Goal: Task Accomplishment & Management: Use online tool/utility

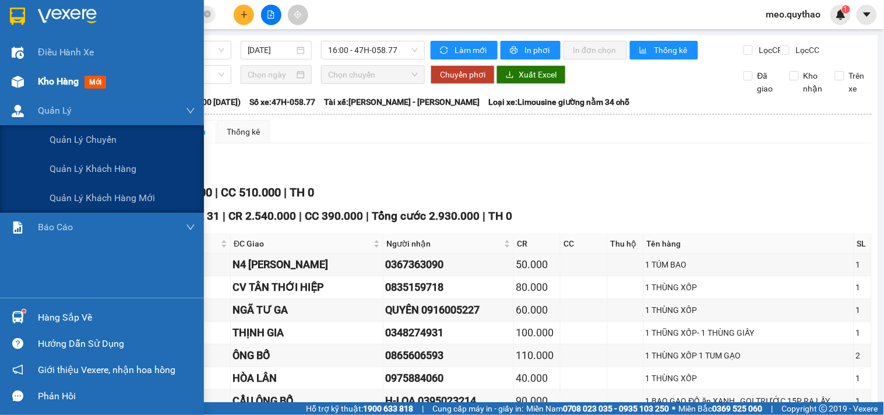
click at [47, 83] on span "Kho hàng" at bounding box center [58, 81] width 41 height 11
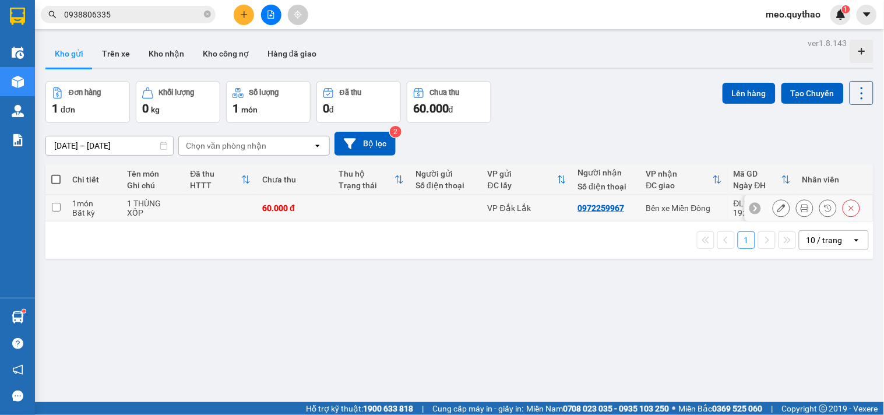
click at [561, 207] on div "VP Đắk Lắk" at bounding box center [527, 207] width 79 height 9
checkbox input "true"
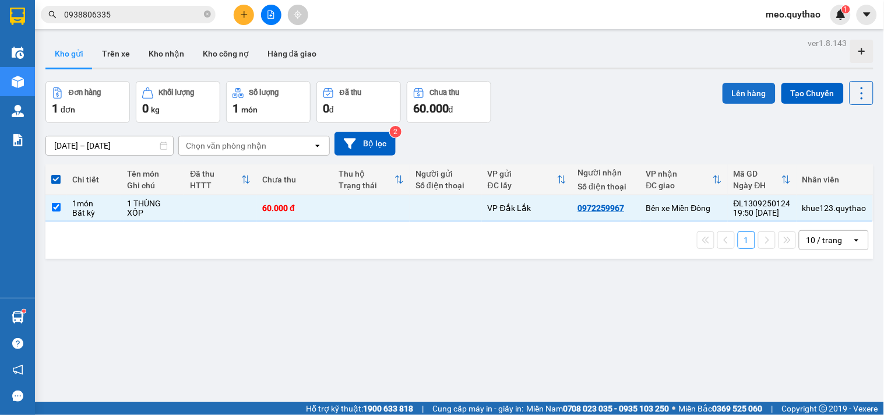
click at [747, 90] on button "Lên hàng" at bounding box center [748, 93] width 53 height 21
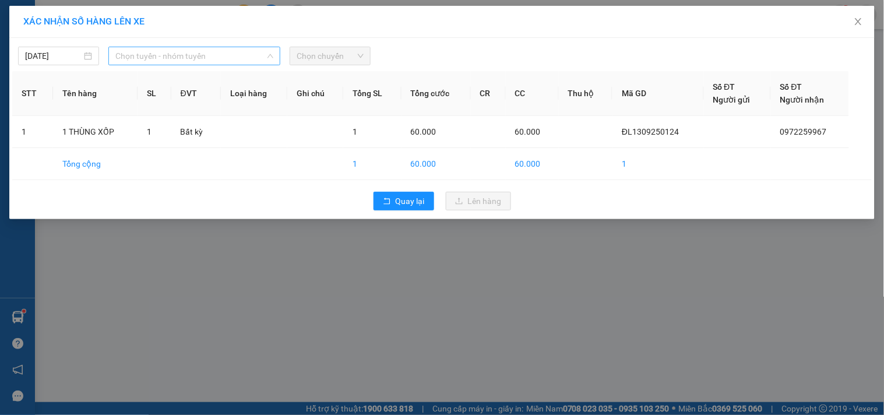
click at [204, 50] on span "Chọn tuyến - nhóm tuyến" at bounding box center [194, 55] width 158 height 17
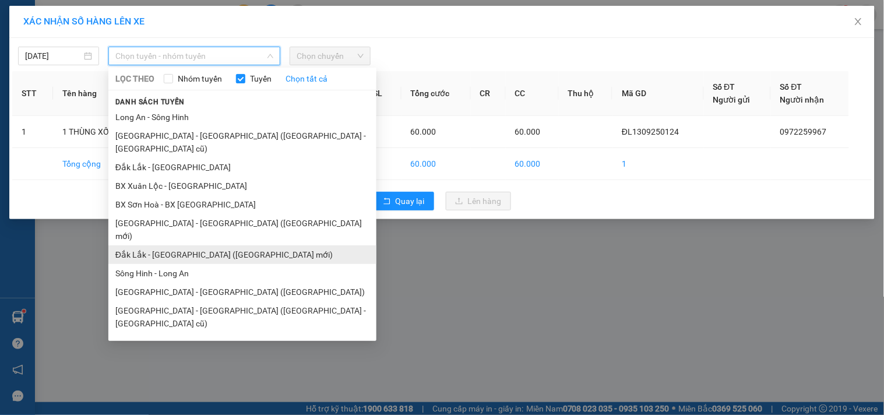
click at [211, 245] on li "Đắk Lắk - [GEOGRAPHIC_DATA] ([GEOGRAPHIC_DATA] mới)" at bounding box center [242, 254] width 268 height 19
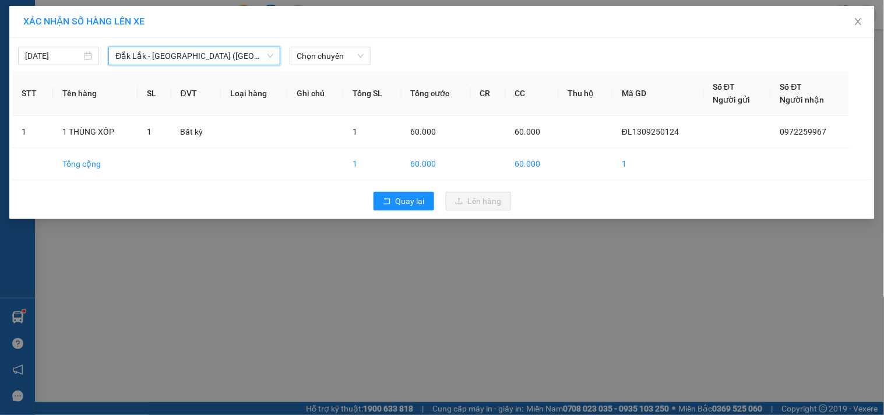
click at [375, 45] on div "[DATE] [GEOGRAPHIC_DATA] - [GEOGRAPHIC_DATA] ([GEOGRAPHIC_DATA] mới) [GEOGRAPHI…" at bounding box center [441, 53] width 859 height 24
click at [358, 45] on div "[DATE] [GEOGRAPHIC_DATA] - [GEOGRAPHIC_DATA] ([GEOGRAPHIC_DATA] mới) LỌC THEO N…" at bounding box center [441, 53] width 859 height 24
click at [351, 57] on span "Chọn chuyến" at bounding box center [329, 55] width 67 height 17
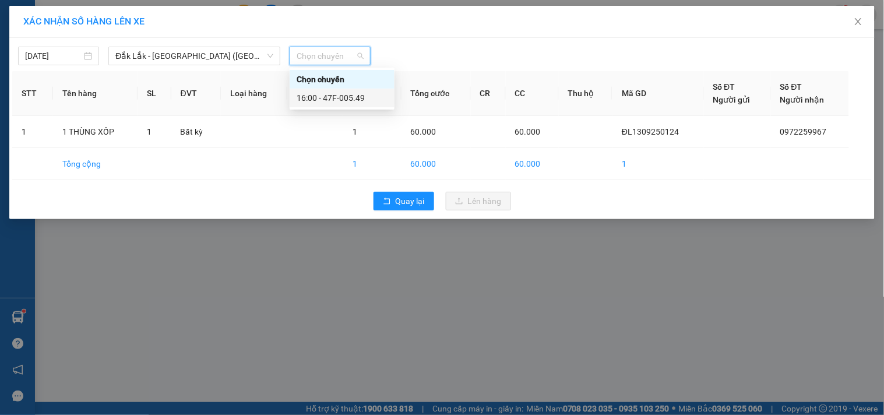
click at [351, 102] on div "16:00 - 47F-005.49" at bounding box center [341, 97] width 91 height 13
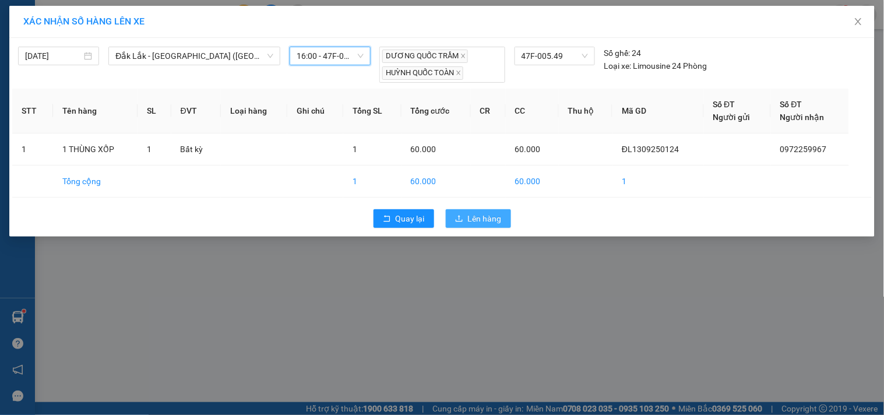
click at [454, 226] on button "Lên hàng" at bounding box center [478, 218] width 65 height 19
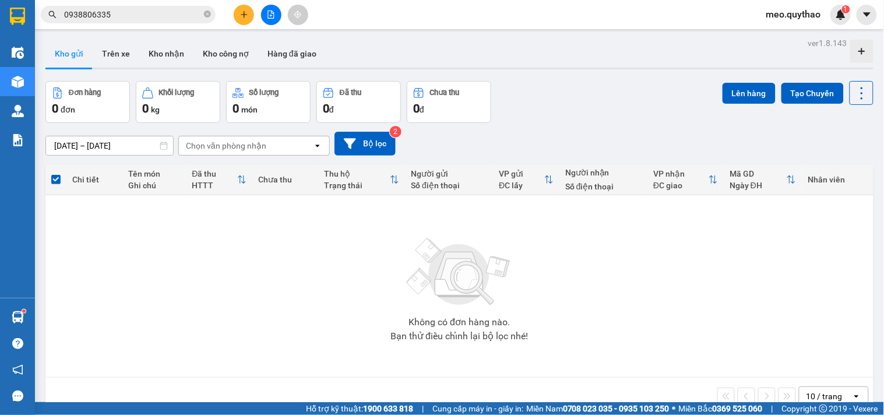
click at [271, 19] on button at bounding box center [271, 15] width 20 height 20
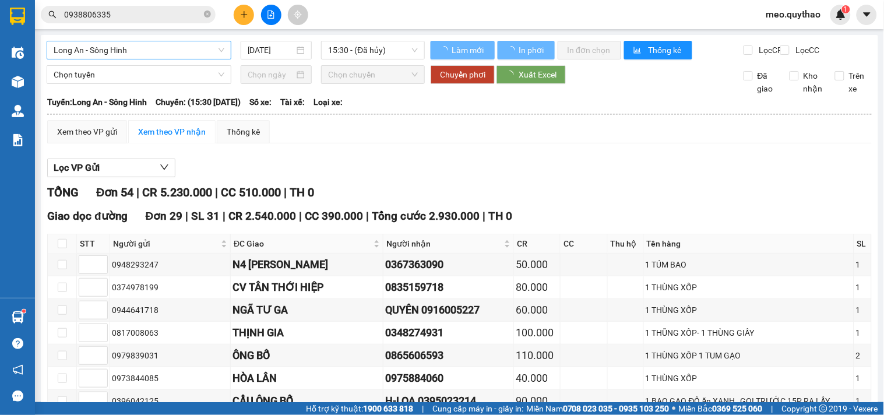
click at [156, 50] on span "Long An - Sông Hinh" at bounding box center [139, 49] width 171 height 17
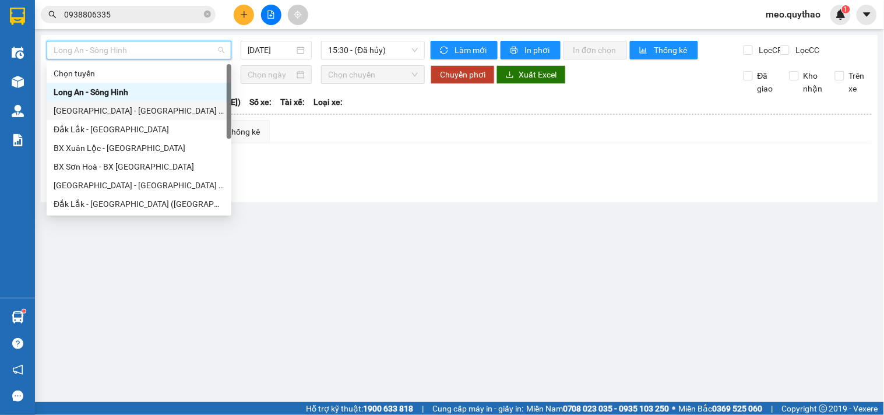
click at [166, 114] on div "[GEOGRAPHIC_DATA] - [GEOGRAPHIC_DATA] ([GEOGRAPHIC_DATA] - [GEOGRAPHIC_DATA] cũ)" at bounding box center [139, 110] width 171 height 13
type input "[DATE]"
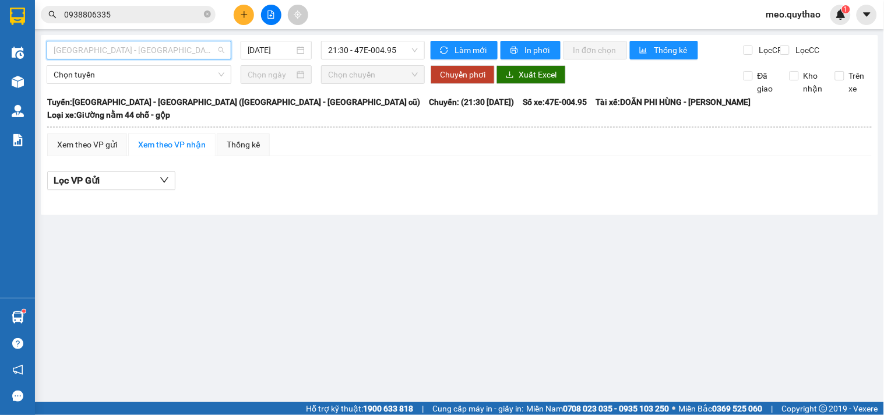
click at [183, 47] on span "[GEOGRAPHIC_DATA] - [GEOGRAPHIC_DATA] ([GEOGRAPHIC_DATA] - [GEOGRAPHIC_DATA] cũ)" at bounding box center [139, 49] width 171 height 17
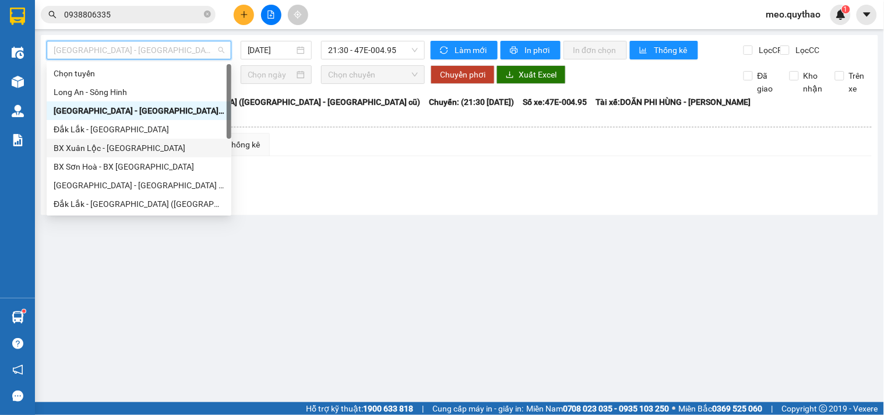
click at [123, 143] on div "BX Xuân Lộc - [GEOGRAPHIC_DATA]" at bounding box center [139, 148] width 171 height 13
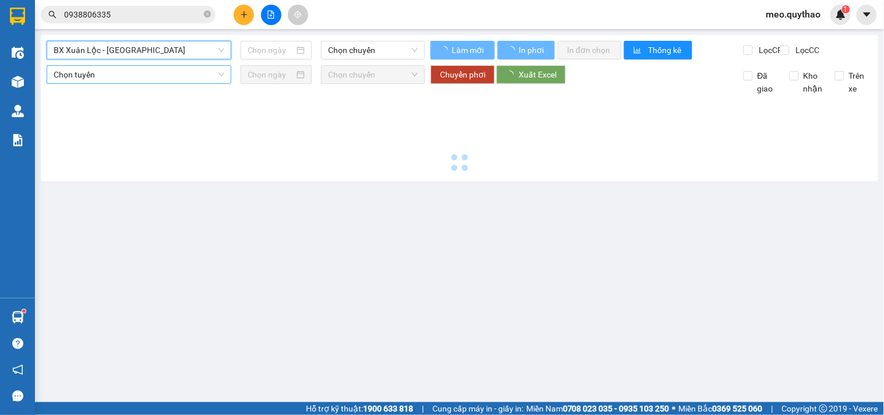
type input "[DATE]"
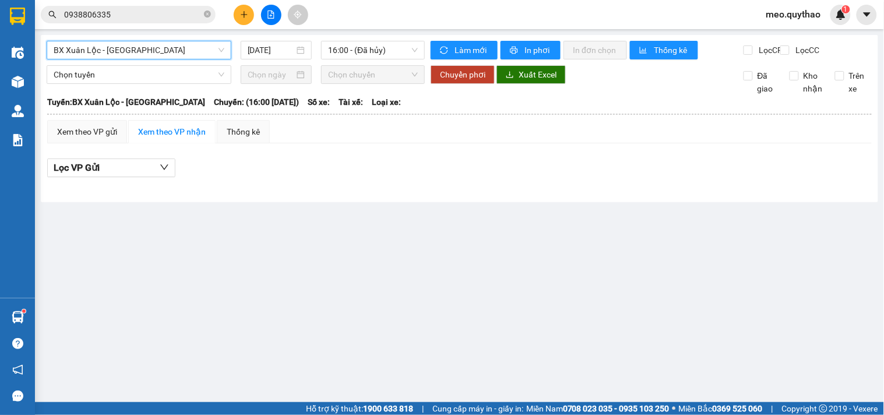
click at [159, 47] on span "BX Xuân Lộc - [GEOGRAPHIC_DATA]" at bounding box center [139, 49] width 171 height 17
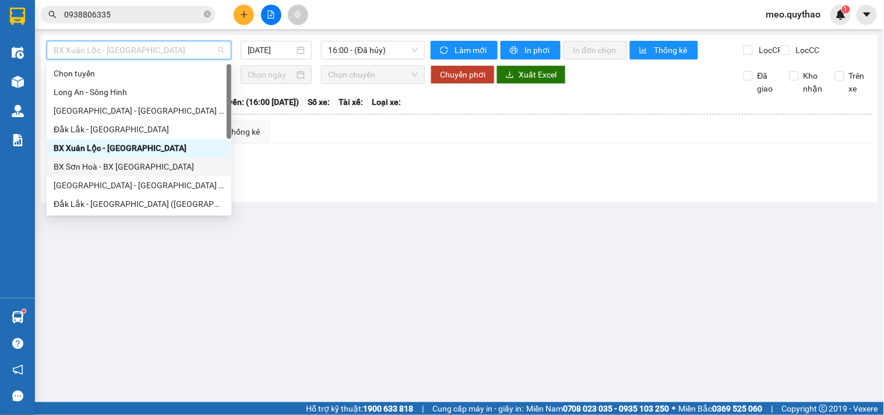
click at [142, 166] on div "BX Sơn Hoà - BX [GEOGRAPHIC_DATA]" at bounding box center [139, 166] width 171 height 13
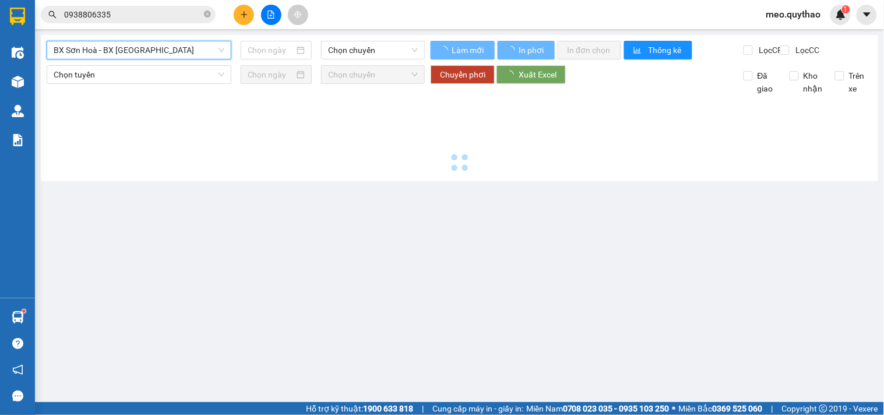
type input "[DATE]"
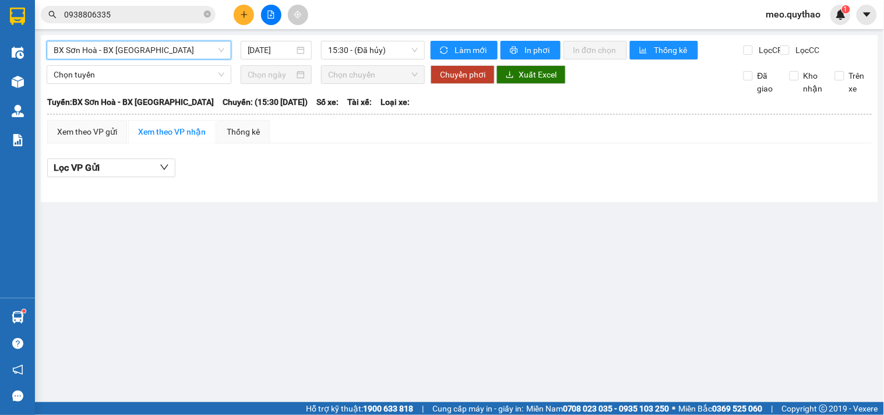
click at [152, 50] on span "BX Sơn Hoà - BX [GEOGRAPHIC_DATA]" at bounding box center [139, 49] width 171 height 17
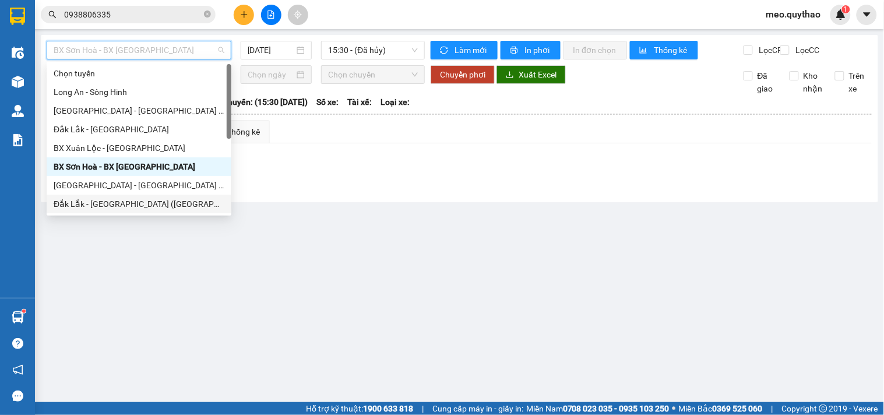
click at [161, 205] on div "Đắk Lắk - [GEOGRAPHIC_DATA] ([GEOGRAPHIC_DATA] mới)" at bounding box center [139, 203] width 171 height 13
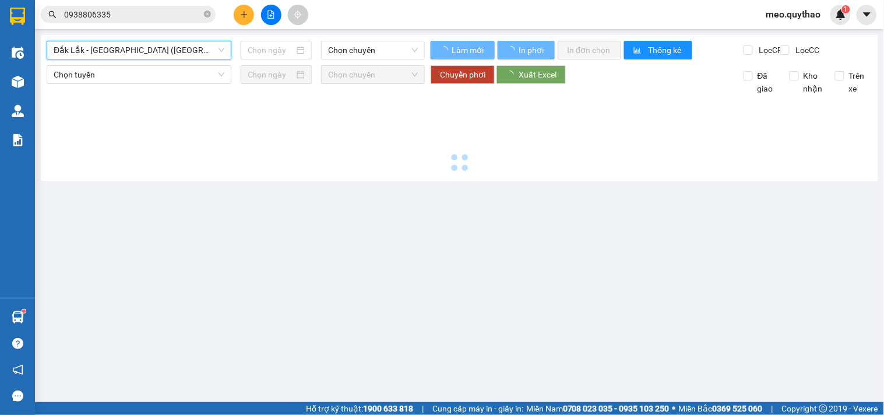
type input "[DATE]"
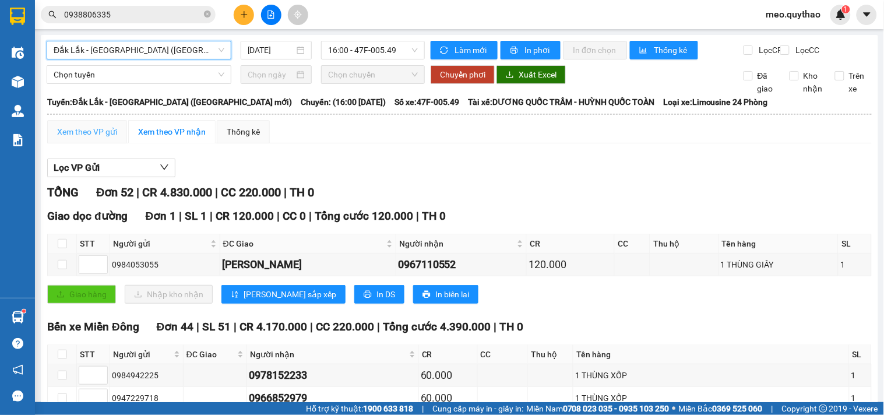
click at [98, 132] on div "Xem theo VP gửi" at bounding box center [87, 131] width 80 height 23
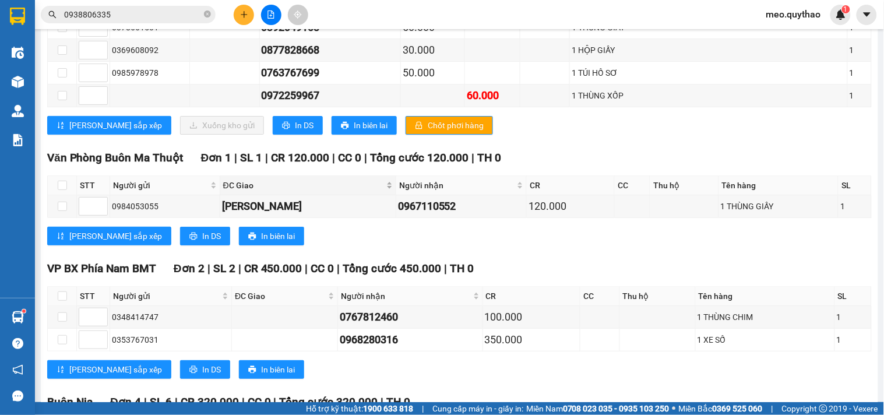
scroll to position [1035, 0]
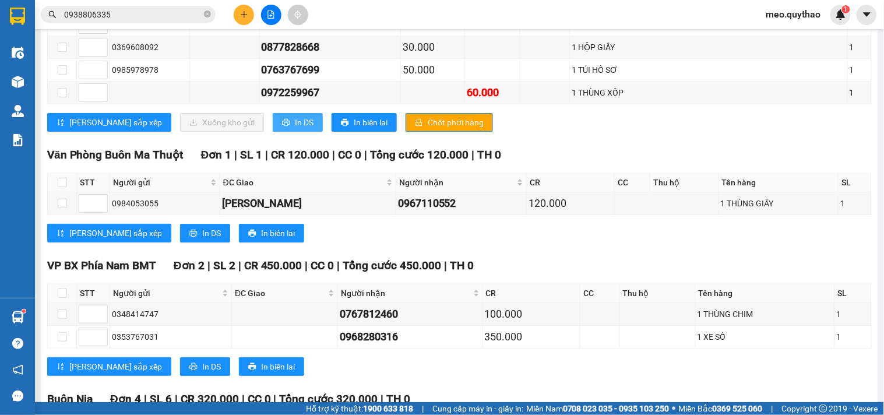
click at [295, 129] on span "In DS" at bounding box center [304, 122] width 19 height 13
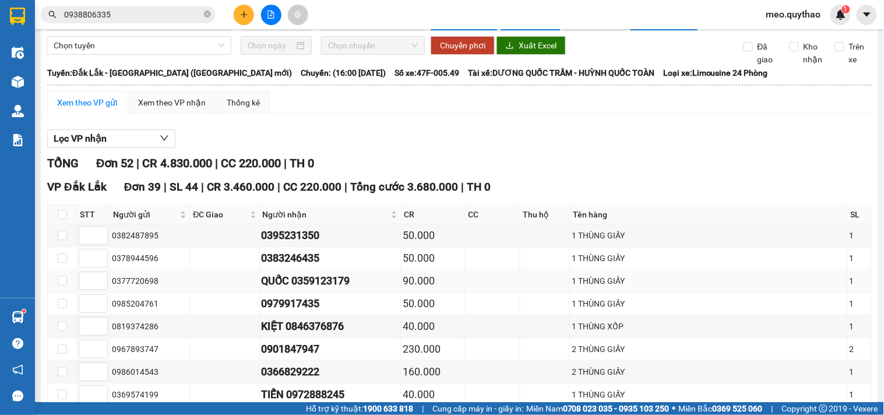
scroll to position [0, 0]
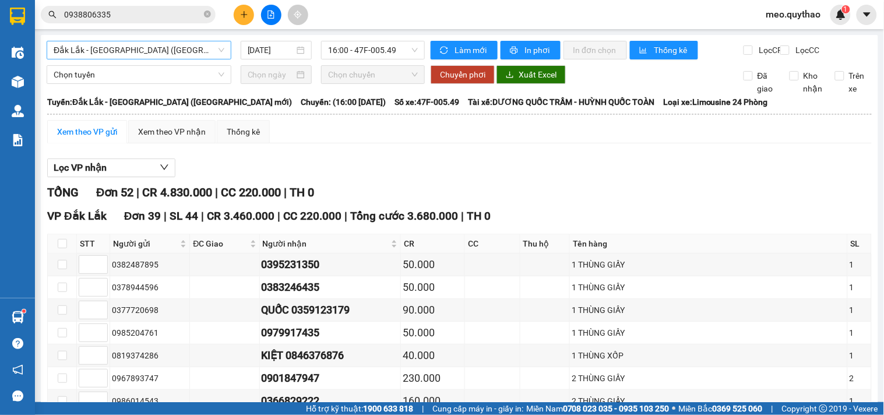
click at [143, 51] on span "Đắk Lắk - [GEOGRAPHIC_DATA] ([GEOGRAPHIC_DATA] mới)" at bounding box center [139, 49] width 171 height 17
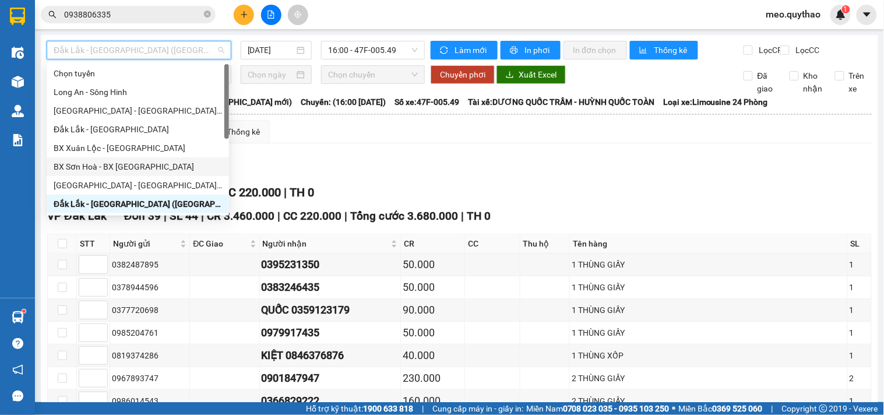
scroll to position [65, 0]
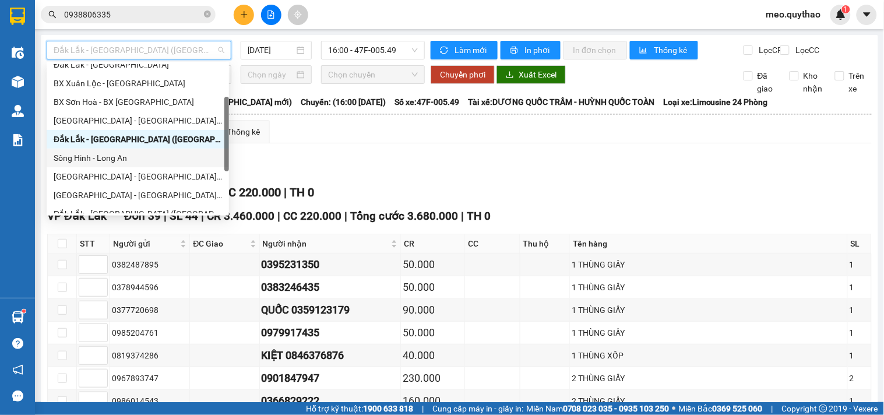
click at [130, 153] on div "Sông Hinh - Long An" at bounding box center [138, 157] width 168 height 13
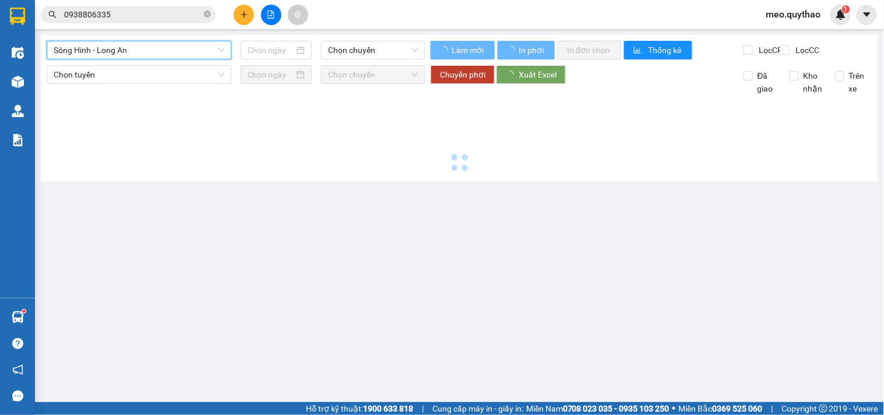
type input "[DATE]"
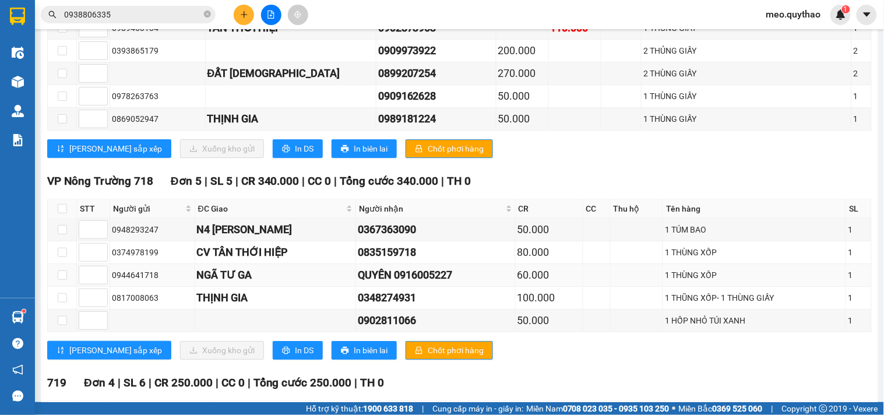
scroll to position [970, 0]
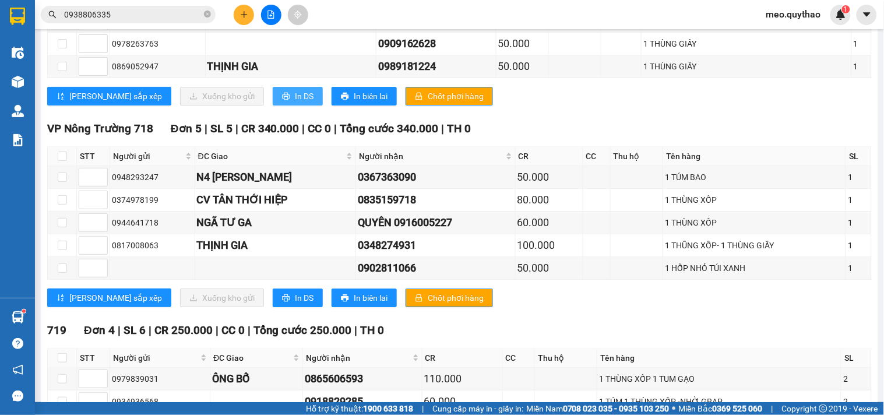
click at [295, 103] on span "In DS" at bounding box center [304, 96] width 19 height 13
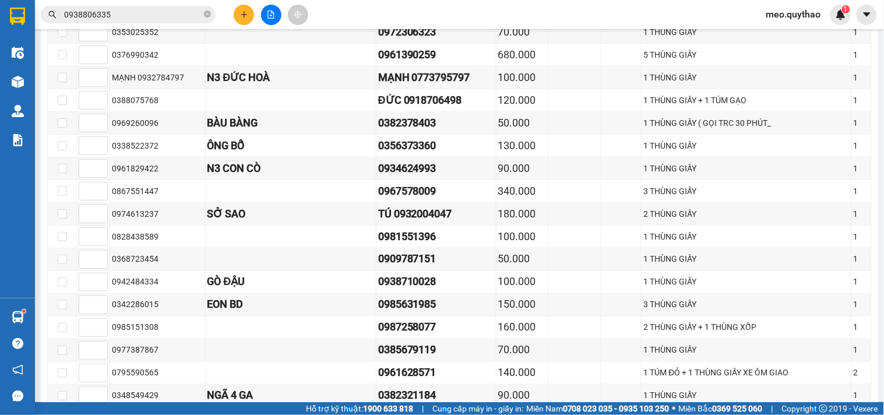
scroll to position [0, 0]
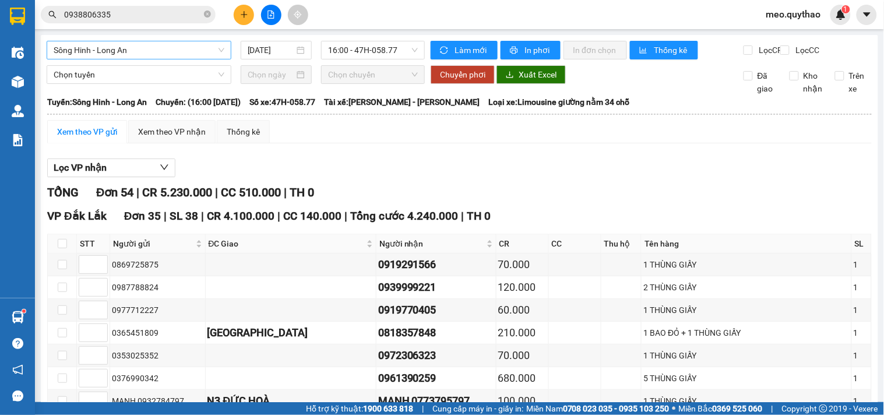
click at [136, 53] on span "Sông Hinh - Long An" at bounding box center [139, 49] width 171 height 17
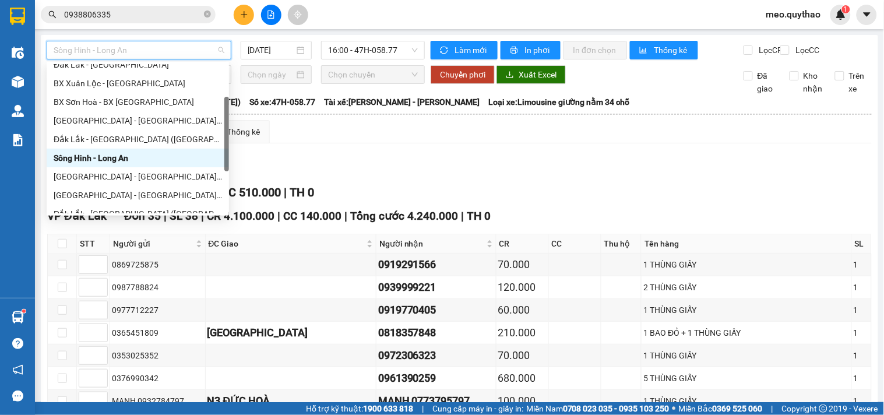
scroll to position [129, 0]
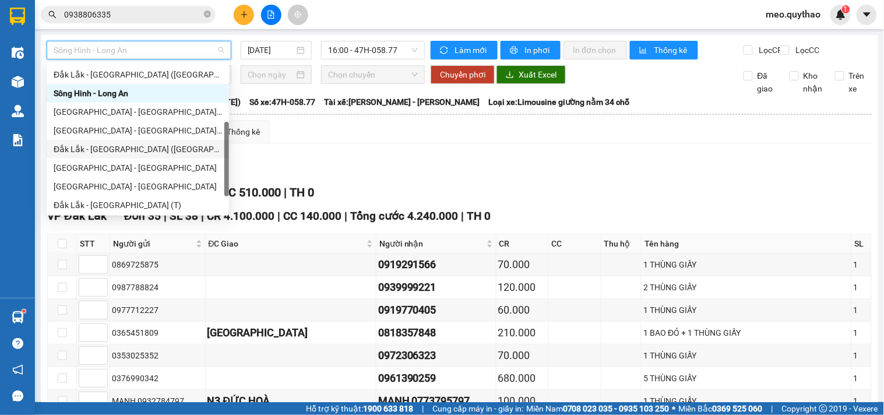
click at [140, 143] on div "Đắk Lắk - [GEOGRAPHIC_DATA] ([GEOGRAPHIC_DATA])" at bounding box center [138, 149] width 168 height 13
type input "[DATE]"
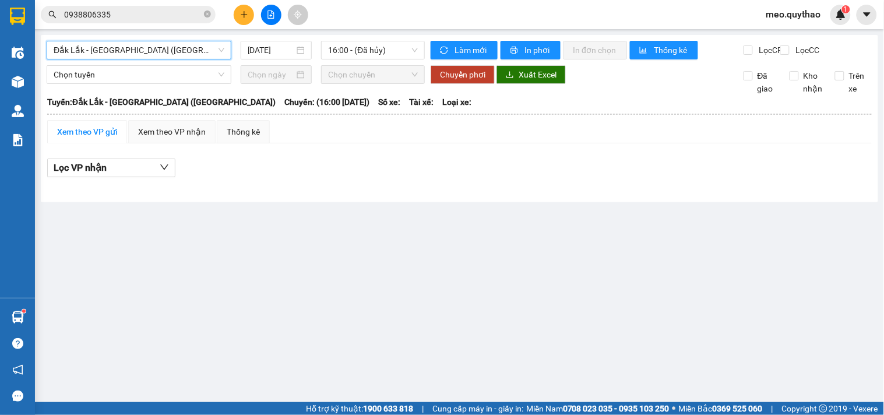
click at [197, 58] on span "Đắk Lắk - [GEOGRAPHIC_DATA] ([GEOGRAPHIC_DATA])" at bounding box center [139, 49] width 171 height 17
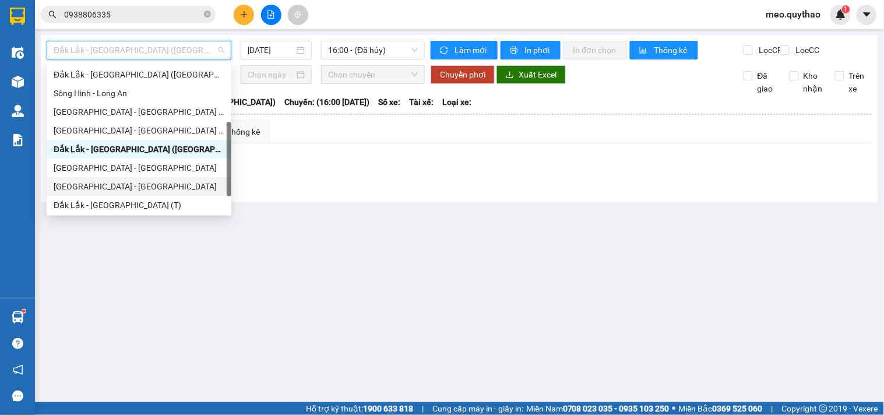
click at [131, 180] on div "[GEOGRAPHIC_DATA] - [GEOGRAPHIC_DATA]" at bounding box center [139, 186] width 171 height 13
type input "[DATE]"
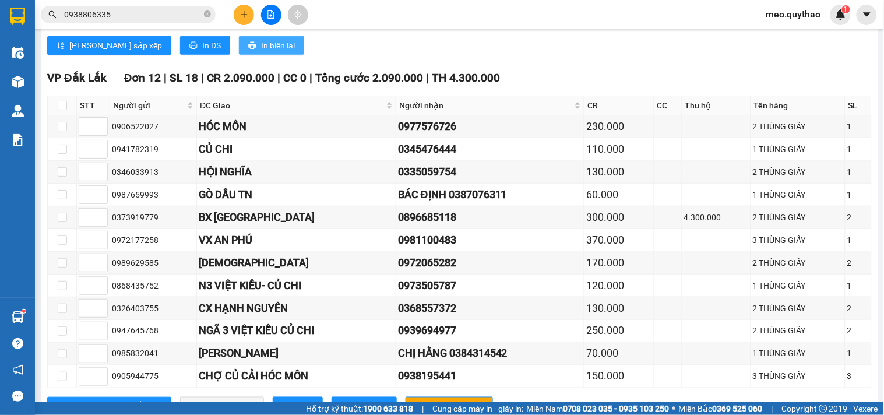
scroll to position [323, 0]
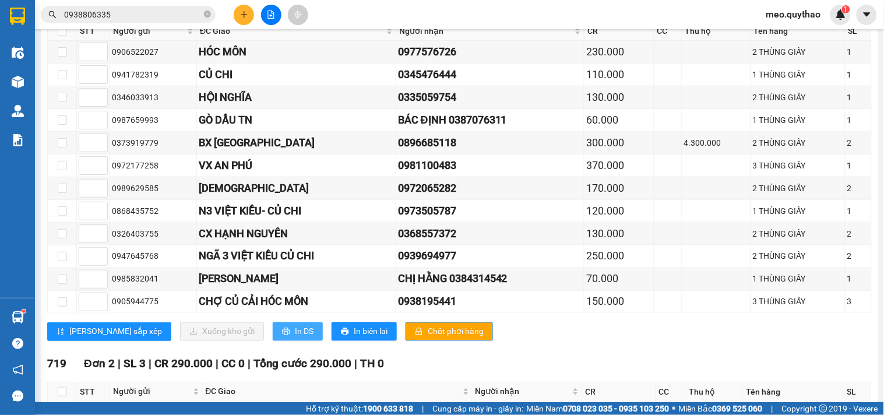
click at [295, 338] on span "In DS" at bounding box center [304, 331] width 19 height 13
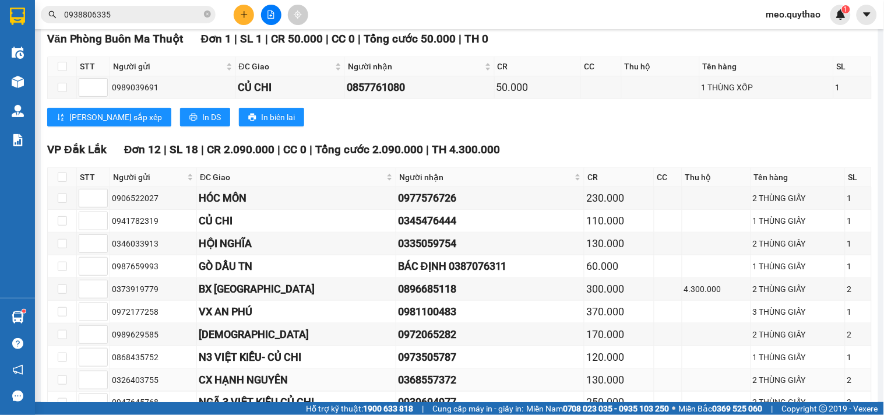
scroll to position [0, 0]
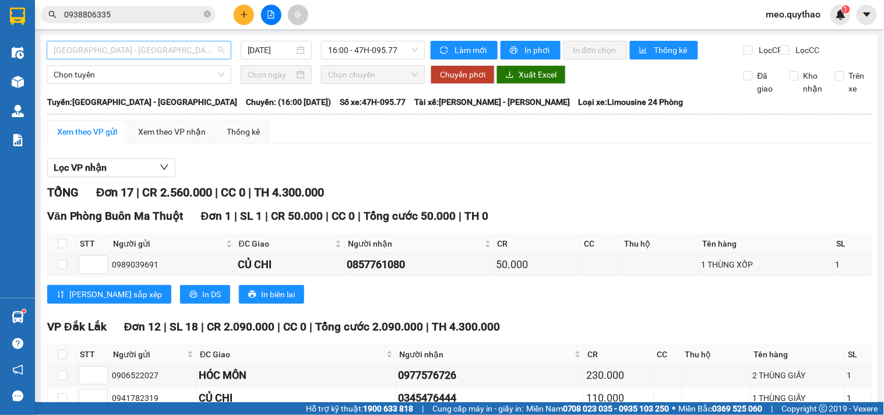
click at [171, 44] on span "[GEOGRAPHIC_DATA] - [GEOGRAPHIC_DATA]" at bounding box center [139, 49] width 171 height 17
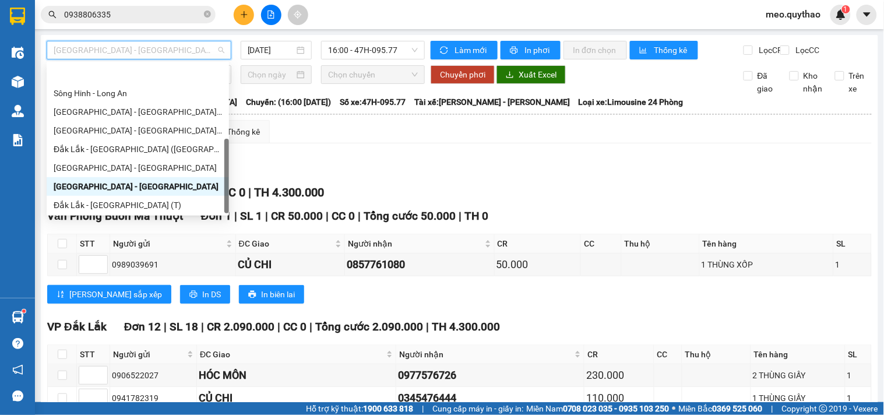
scroll to position [167, 0]
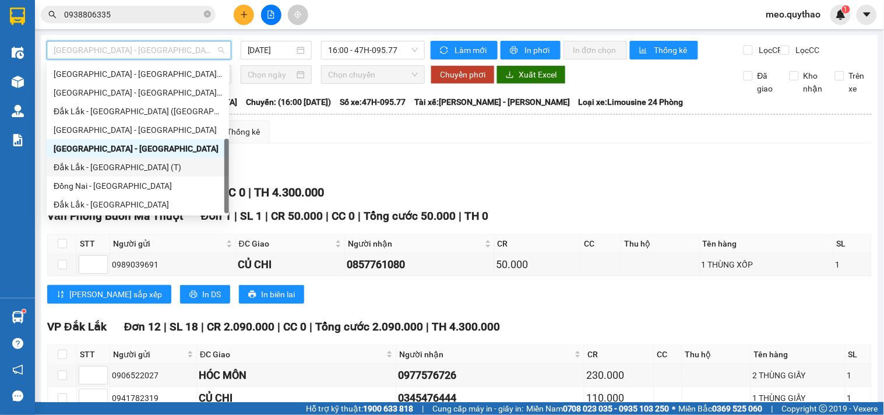
click at [140, 172] on div "Đắk Lắk - [GEOGRAPHIC_DATA] (T)" at bounding box center [138, 167] width 168 height 13
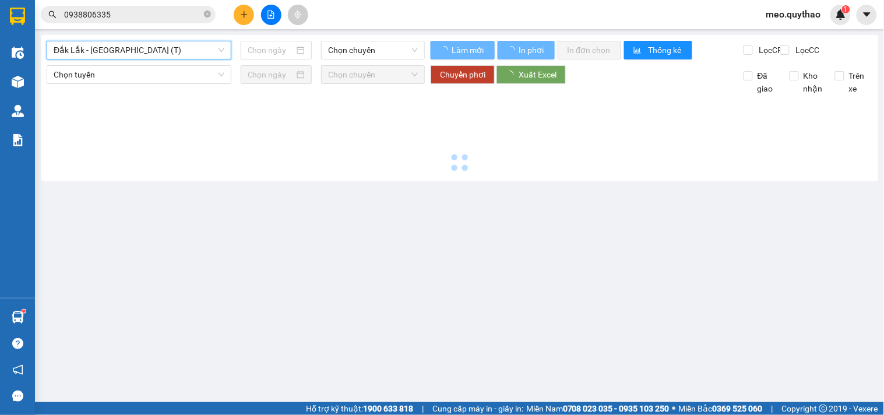
type input "[DATE]"
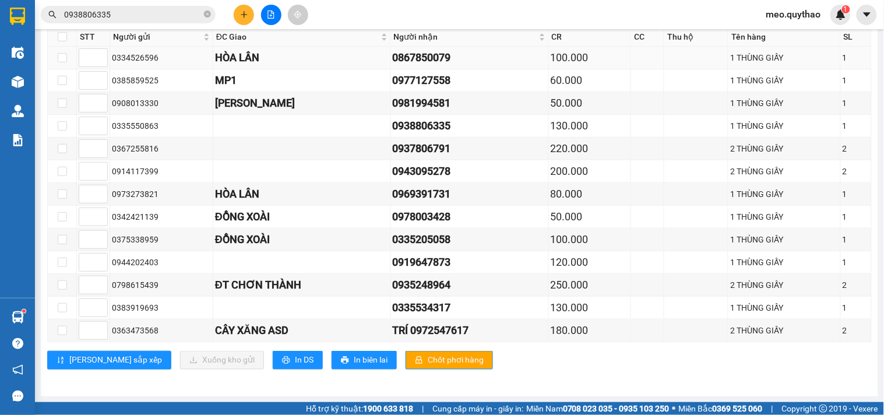
scroll to position [219, 0]
click at [295, 357] on span "In DS" at bounding box center [304, 360] width 19 height 13
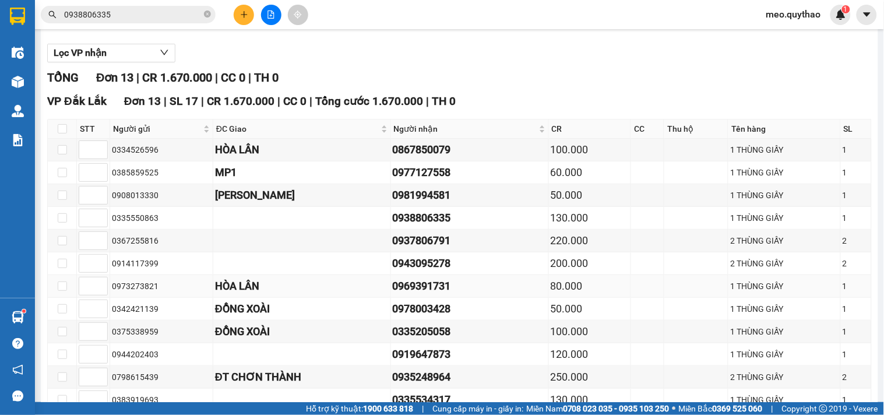
scroll to position [0, 0]
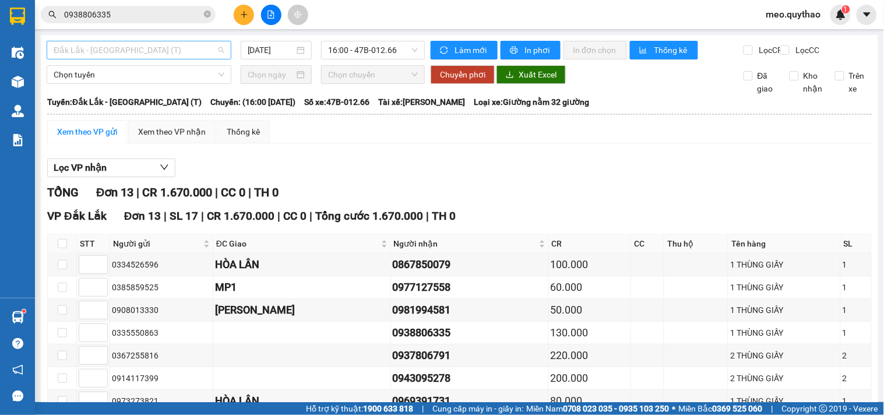
click at [144, 50] on span "Đắk Lắk - [GEOGRAPHIC_DATA] (T)" at bounding box center [139, 49] width 171 height 17
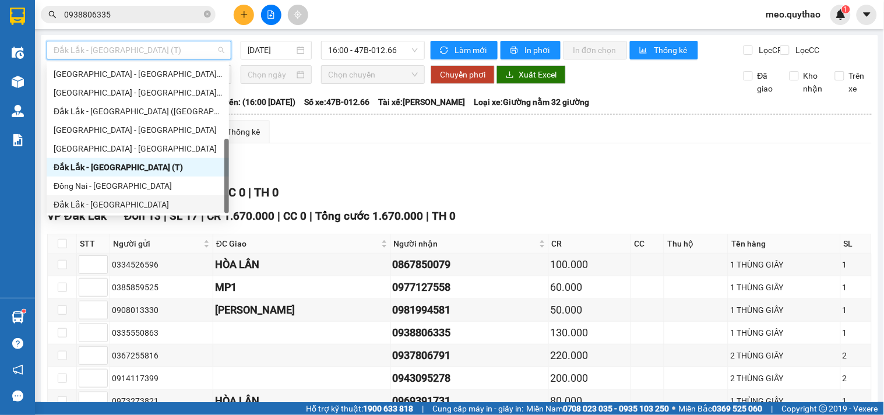
click at [129, 202] on div "Đắk Lắk - [GEOGRAPHIC_DATA]" at bounding box center [138, 204] width 168 height 13
type input "[DATE]"
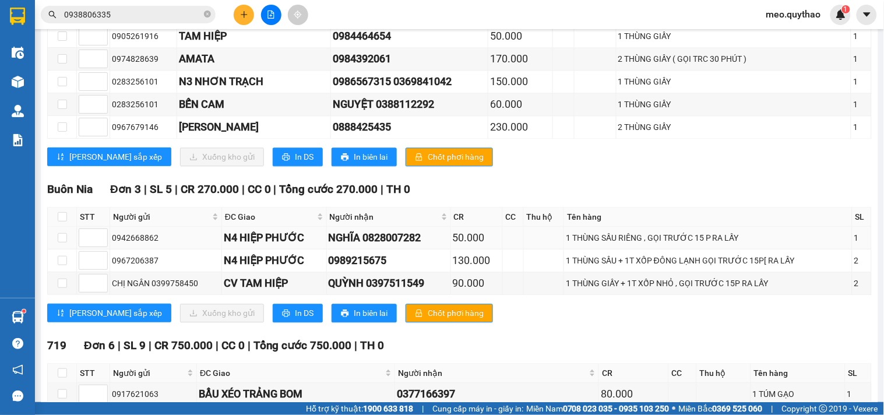
scroll to position [583, 0]
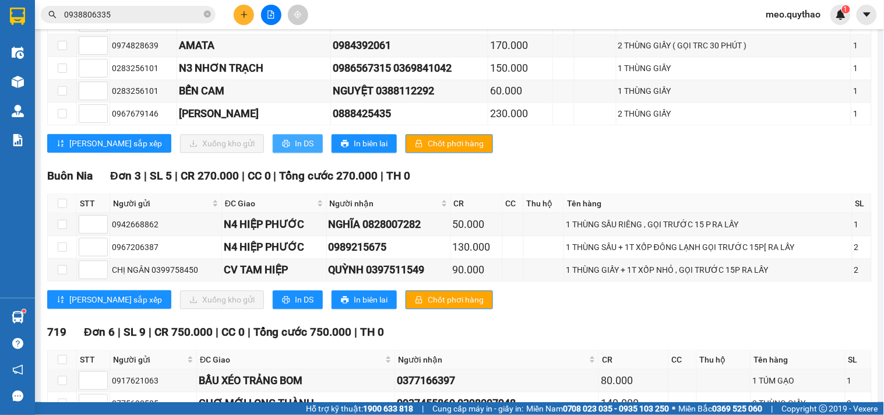
click at [295, 150] on span "In DS" at bounding box center [304, 143] width 19 height 13
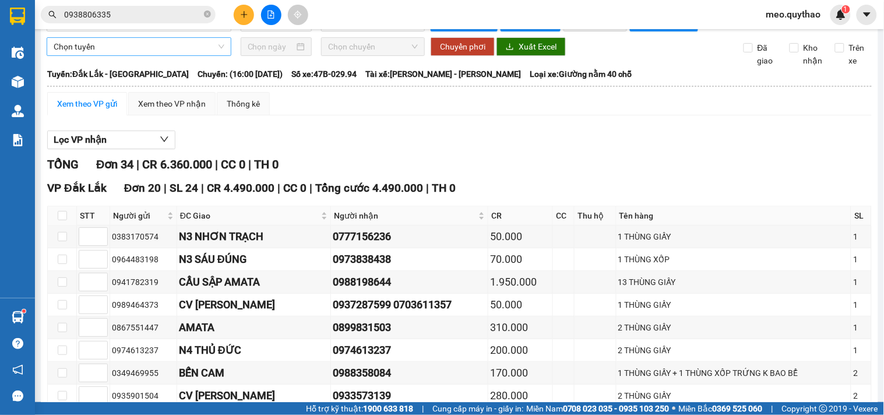
scroll to position [0, 0]
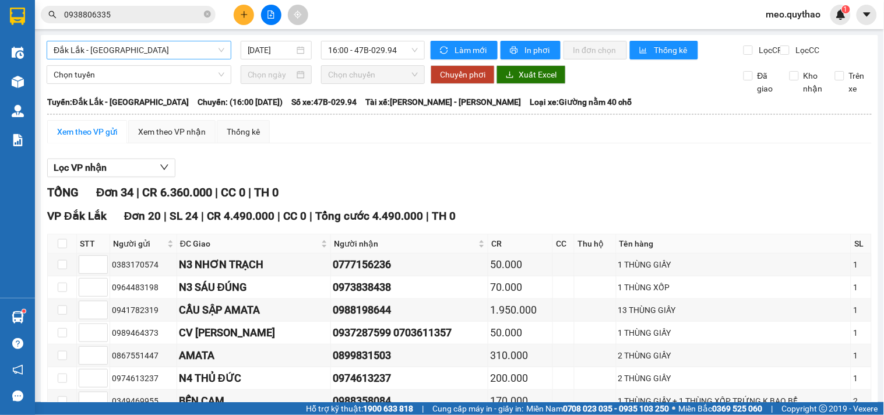
click at [136, 49] on span "Đắk Lắk - [GEOGRAPHIC_DATA]" at bounding box center [139, 49] width 171 height 17
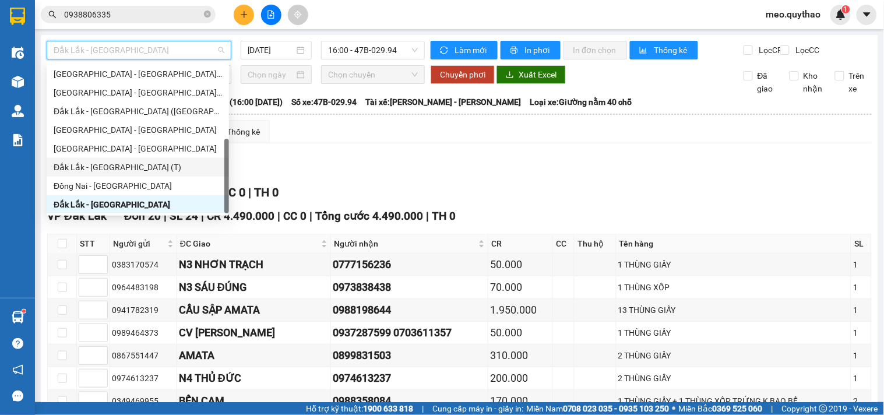
click at [132, 170] on div "Đắk Lắk - [GEOGRAPHIC_DATA] (T)" at bounding box center [138, 167] width 168 height 13
type input "[DATE]"
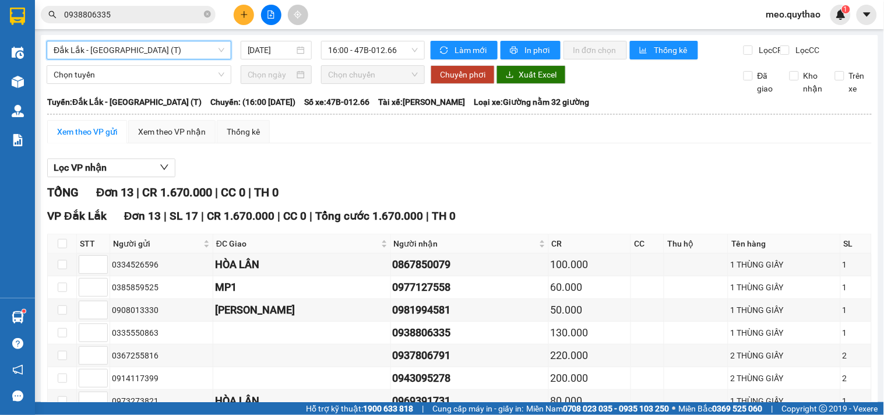
click at [156, 48] on span "Đắk Lắk - [GEOGRAPHIC_DATA] (T)" at bounding box center [139, 49] width 171 height 17
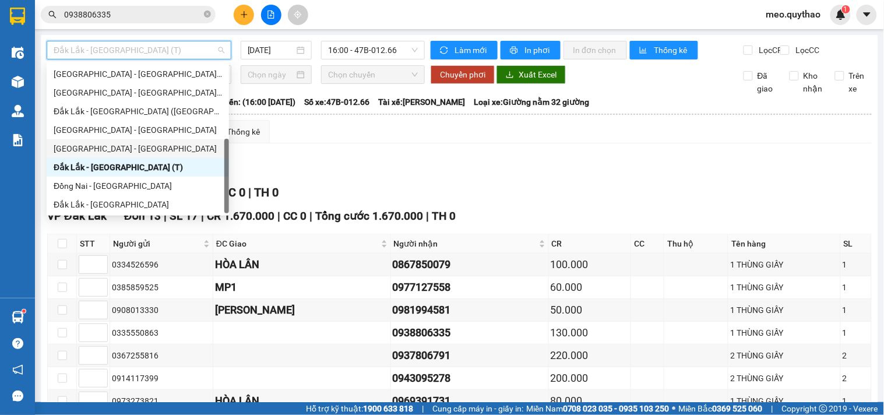
click at [144, 139] on div "[GEOGRAPHIC_DATA] - [GEOGRAPHIC_DATA]" at bounding box center [138, 148] width 182 height 19
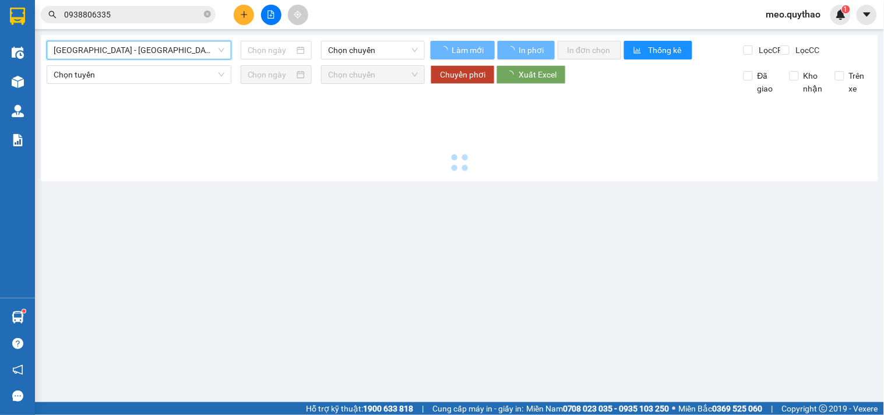
type input "[DATE]"
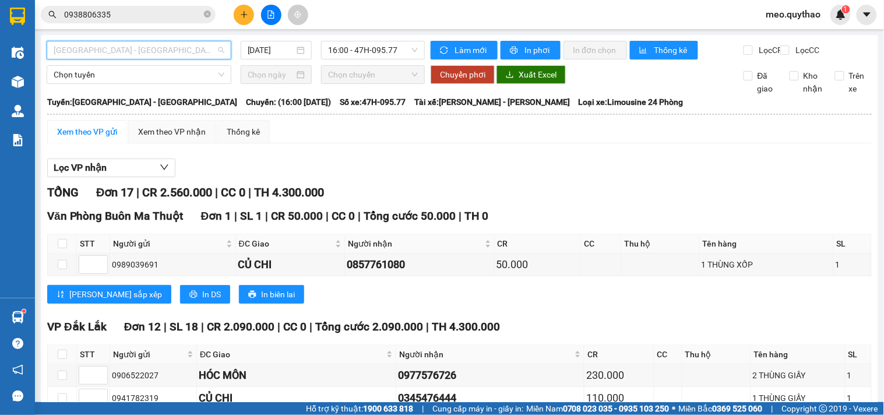
click at [154, 50] on span "[GEOGRAPHIC_DATA] - [GEOGRAPHIC_DATA]" at bounding box center [139, 49] width 171 height 17
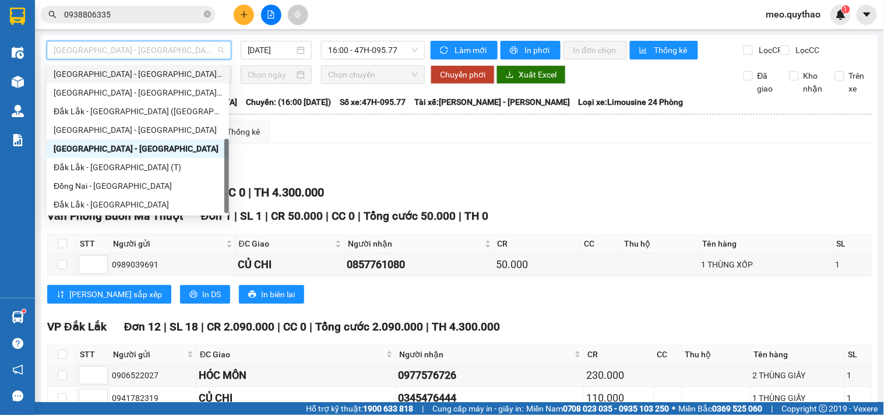
scroll to position [103, 0]
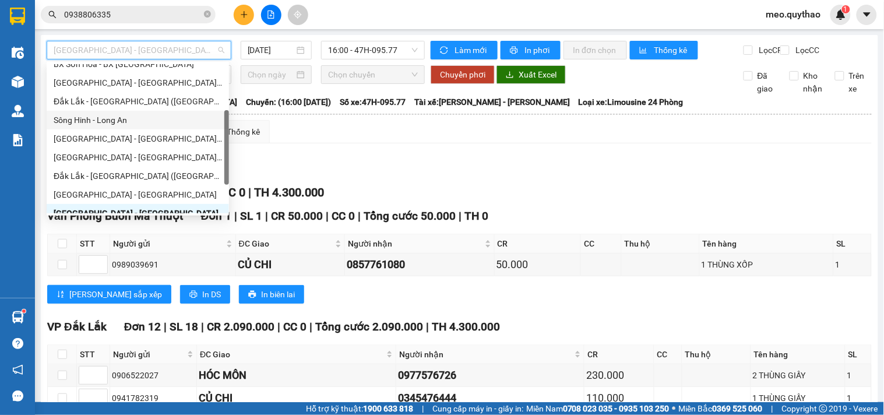
click at [125, 115] on div "Sông Hinh - Long An" at bounding box center [138, 120] width 168 height 13
type input "[DATE]"
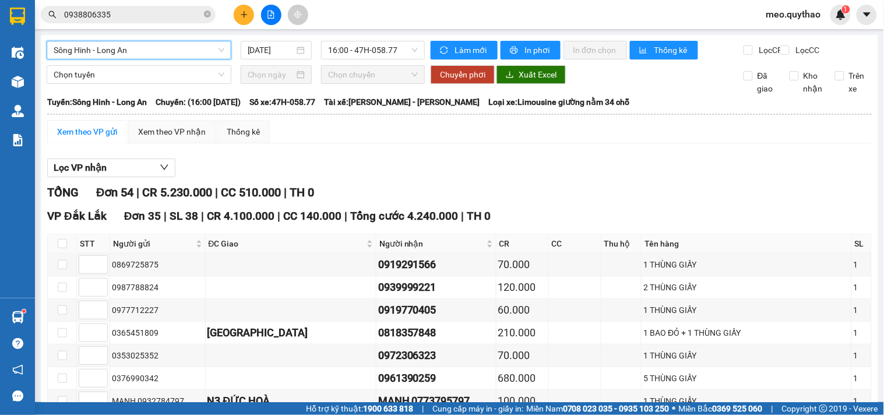
click at [179, 47] on span "Sông Hinh - Long An" at bounding box center [139, 49] width 171 height 17
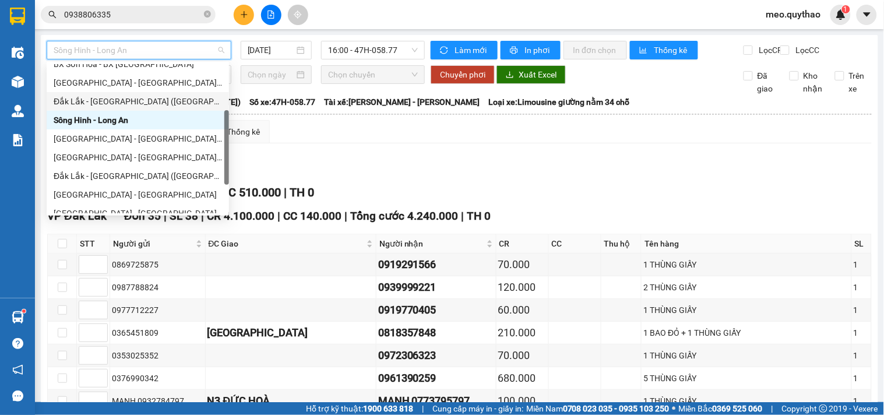
click at [163, 97] on div "Đắk Lắk - [GEOGRAPHIC_DATA] ([GEOGRAPHIC_DATA] mới)" at bounding box center [138, 101] width 168 height 13
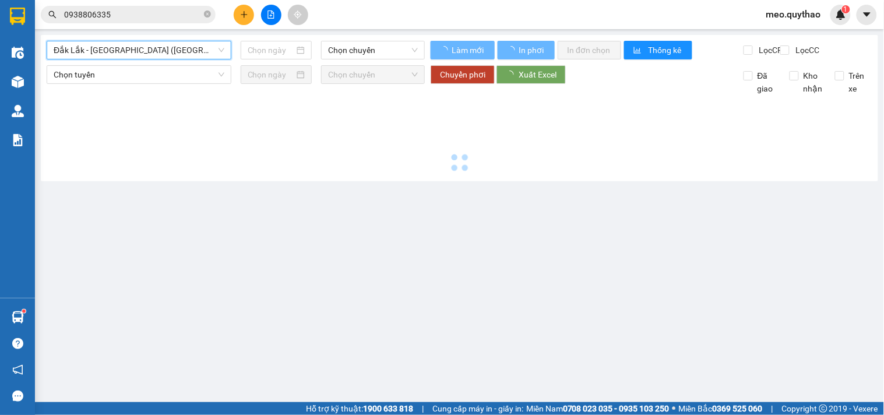
type input "[DATE]"
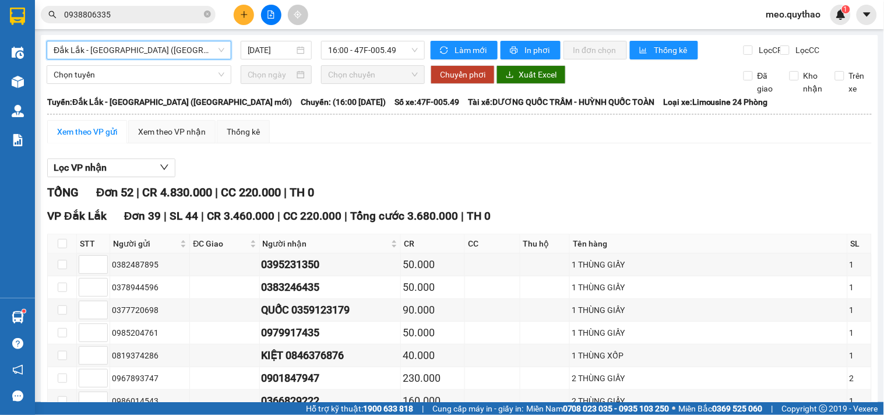
click at [172, 43] on span "Đắk Lắk - [GEOGRAPHIC_DATA] ([GEOGRAPHIC_DATA] mới)" at bounding box center [139, 49] width 171 height 17
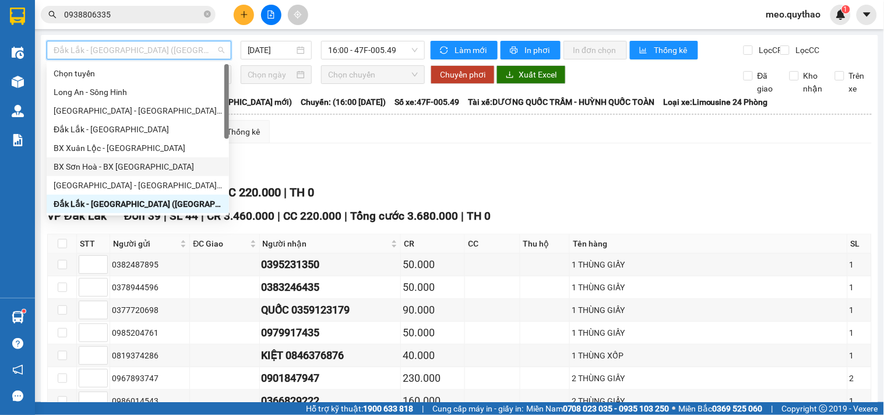
click at [150, 163] on div "BX Sơn Hoà - BX [GEOGRAPHIC_DATA]" at bounding box center [138, 166] width 168 height 13
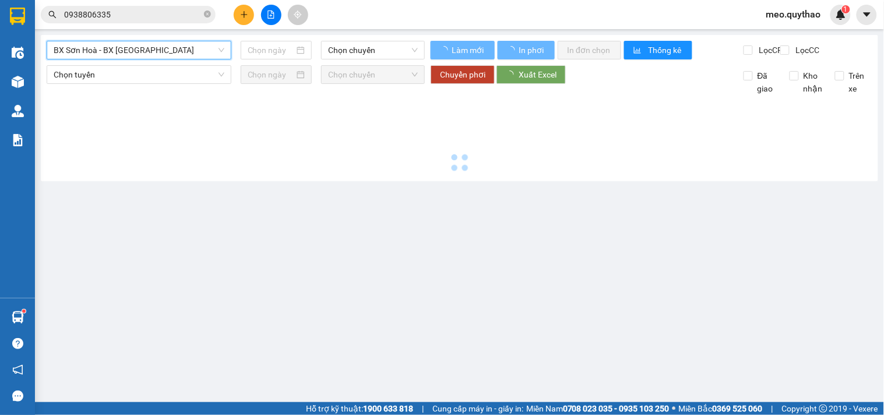
type input "[DATE]"
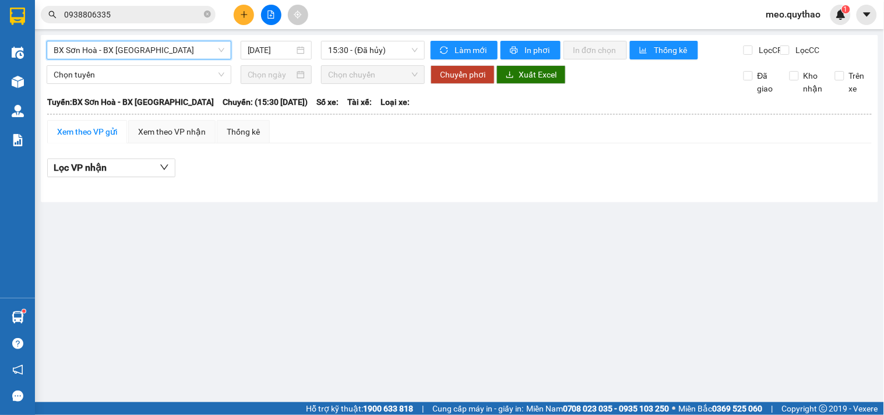
click at [158, 48] on span "BX Sơn Hoà - BX [GEOGRAPHIC_DATA]" at bounding box center [139, 49] width 171 height 17
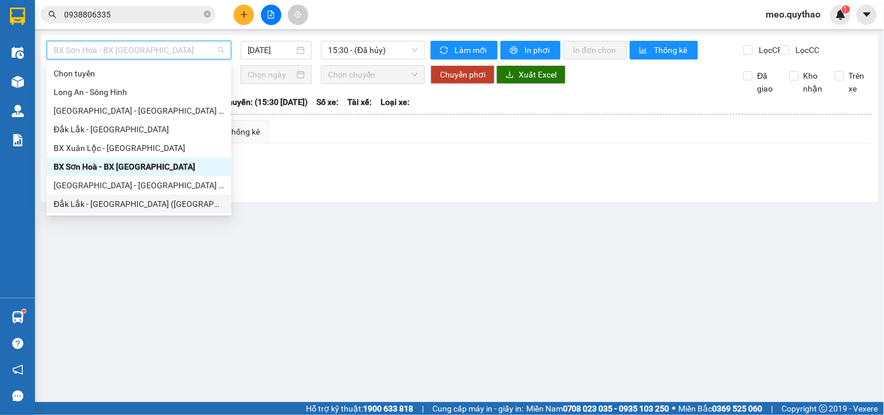
click at [161, 210] on div "Đắk Lắk - [GEOGRAPHIC_DATA] ([GEOGRAPHIC_DATA] mới)" at bounding box center [139, 203] width 171 height 13
type input "[DATE]"
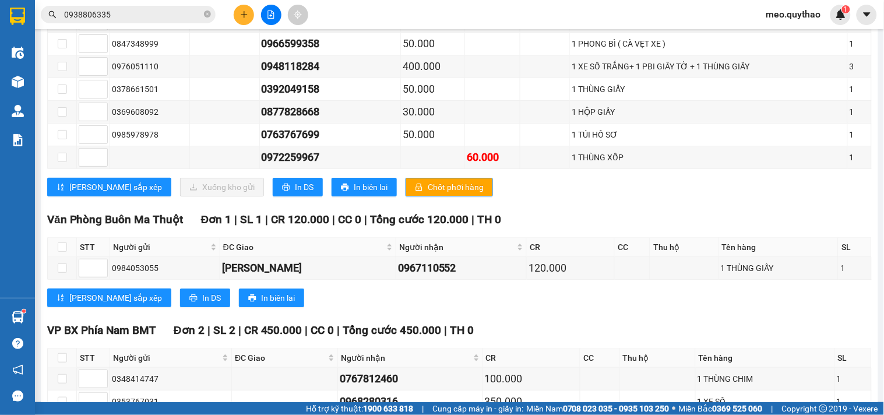
scroll to position [841, 0]
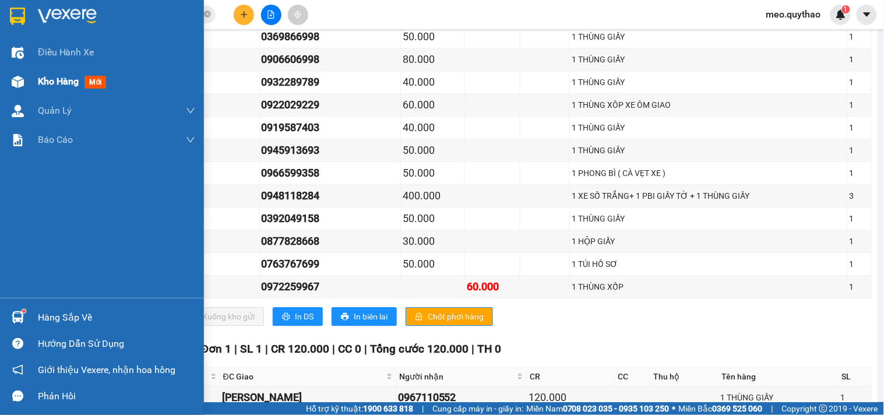
click at [48, 76] on span "Kho hàng" at bounding box center [58, 81] width 41 height 11
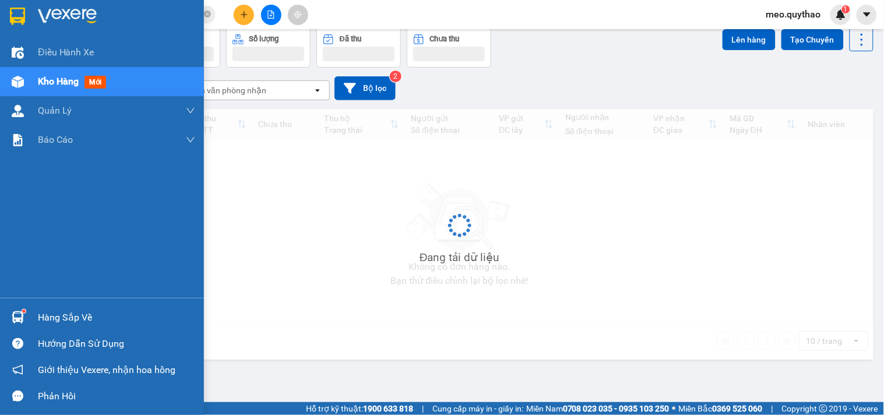
scroll to position [54, 0]
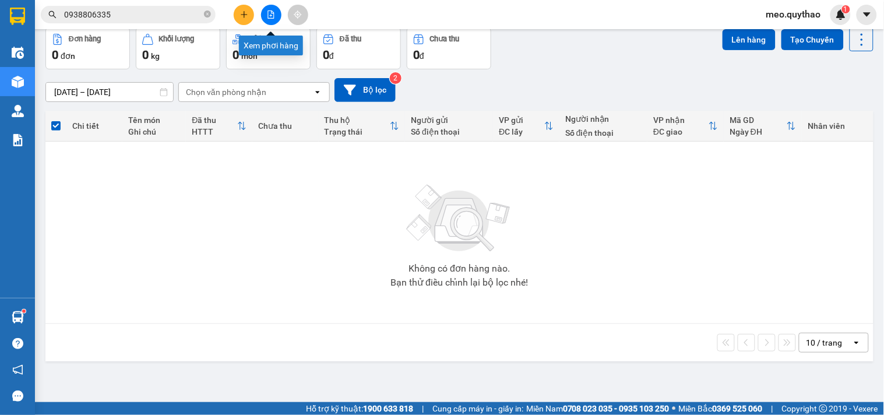
click at [273, 15] on icon "file-add" at bounding box center [271, 14] width 8 height 8
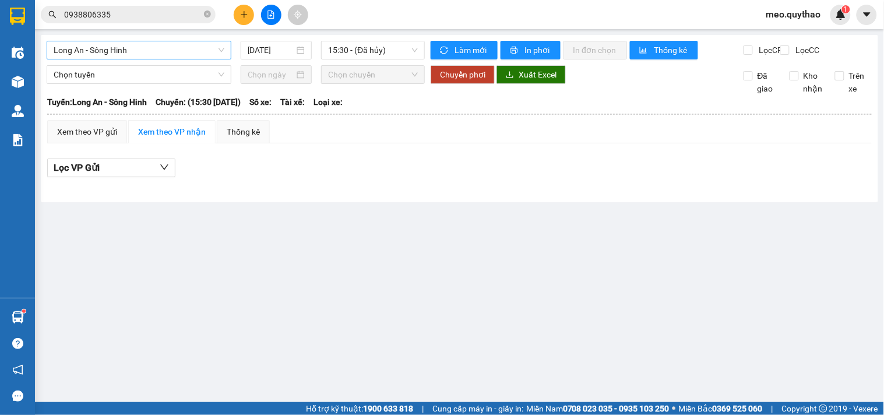
click at [169, 50] on span "Long An - Sông Hinh" at bounding box center [139, 49] width 171 height 17
click at [327, 47] on div "15:30 - (Đã hủy)" at bounding box center [373, 50] width 104 height 19
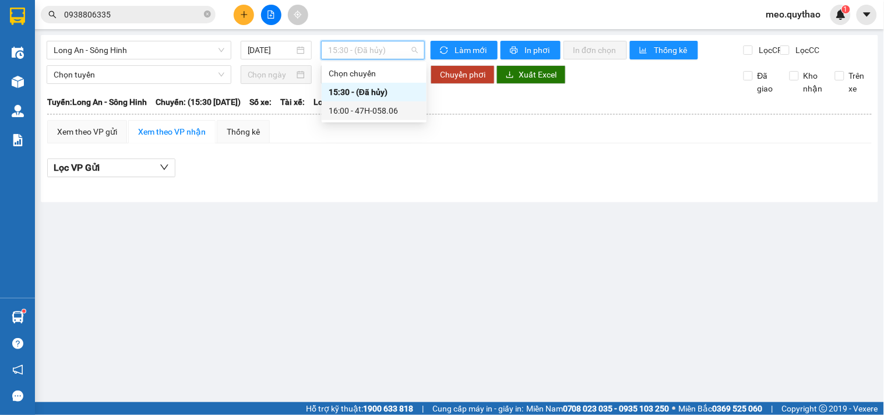
click at [361, 107] on div "16:00 - 47H-058.06" at bounding box center [374, 110] width 91 height 13
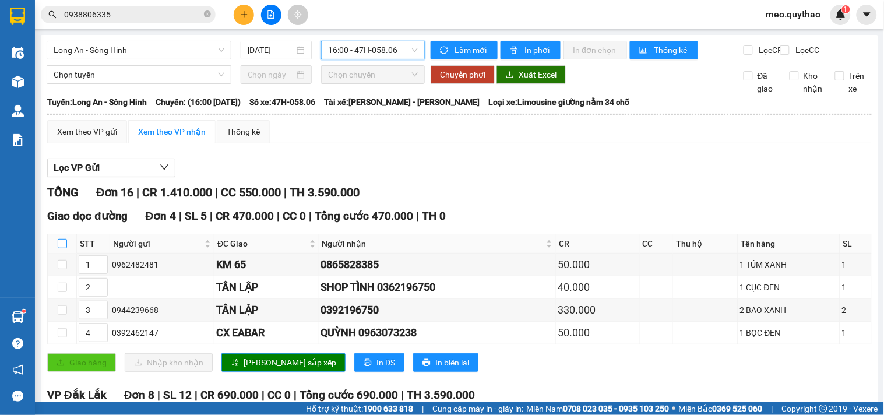
click at [58, 248] on input "checkbox" at bounding box center [62, 243] width 9 height 9
checkbox input "true"
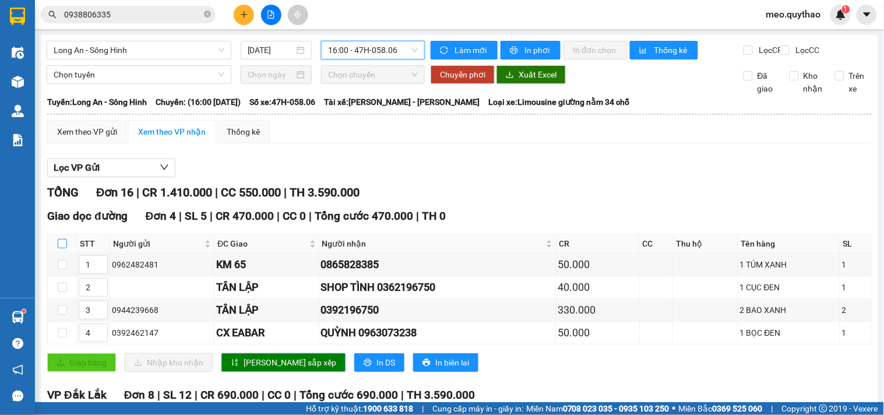
checkbox input "true"
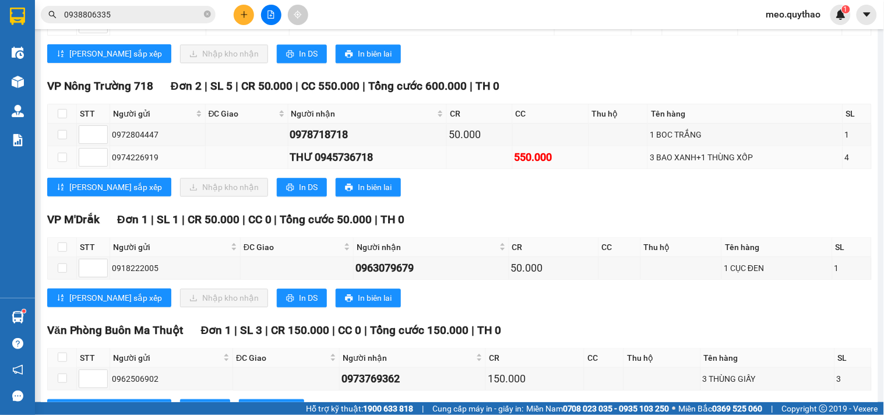
scroll to position [583, 0]
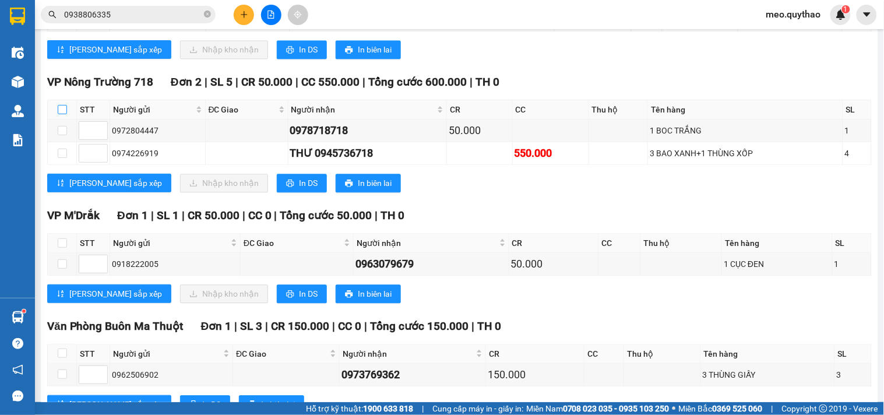
click at [63, 114] on input "checkbox" at bounding box center [62, 109] width 9 height 9
checkbox input "true"
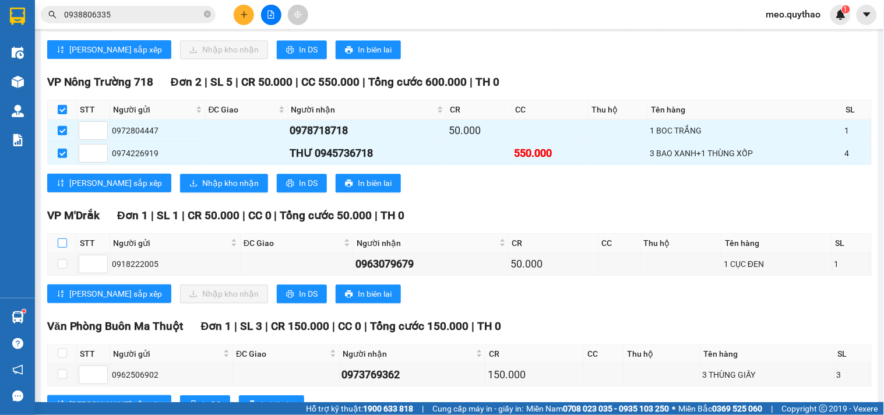
click at [66, 248] on input "checkbox" at bounding box center [62, 242] width 9 height 9
checkbox input "true"
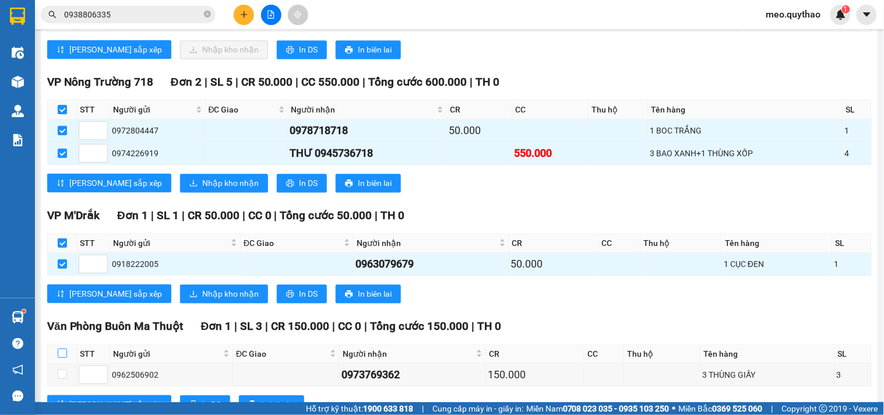
click at [60, 358] on input "checkbox" at bounding box center [62, 352] width 9 height 9
checkbox input "true"
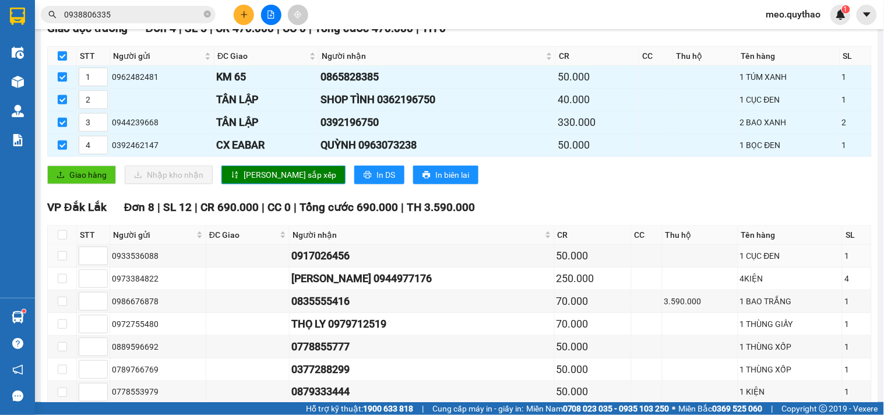
scroll to position [0, 0]
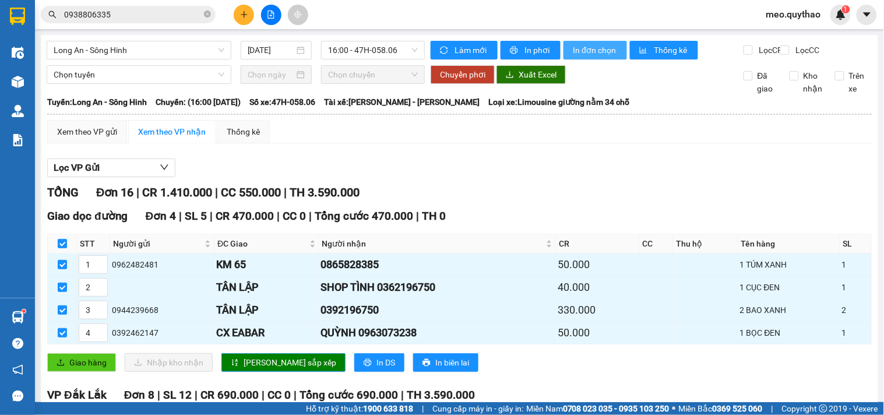
click at [612, 48] on span "In đơn chọn" at bounding box center [595, 50] width 45 height 13
